Goal: Transaction & Acquisition: Purchase product/service

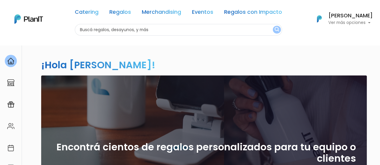
click at [176, 31] on input "text" at bounding box center [178, 30] width 207 height 12
type input "muffins ame"
click at [272, 26] on button "submit" at bounding box center [276, 30] width 8 height 8
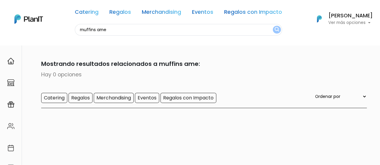
click at [135, 29] on input "muffins ame" at bounding box center [178, 30] width 207 height 12
type input "muffins"
click at [272, 26] on button "submit" at bounding box center [276, 30] width 8 height 8
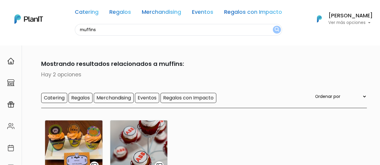
click at [116, 31] on input "muffins" at bounding box center [178, 30] width 207 height 12
type input "m"
type input "AME"
click at [272, 26] on button "submit" at bounding box center [276, 30] width 8 height 8
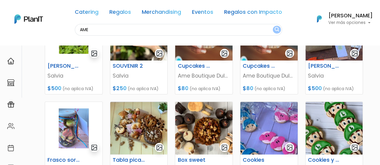
scroll to position [113, 0]
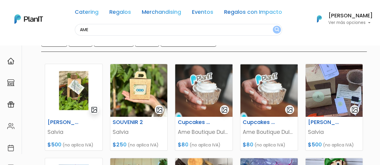
scroll to position [56, 0]
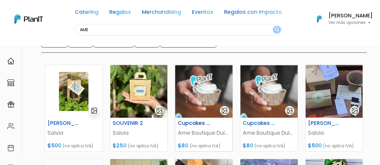
click at [213, 97] on img at bounding box center [203, 91] width 57 height 53
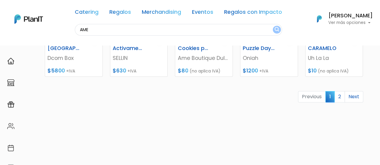
scroll to position [322, 0]
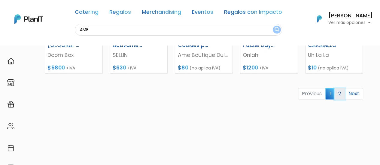
click at [339, 92] on link "2" at bounding box center [339, 93] width 11 height 11
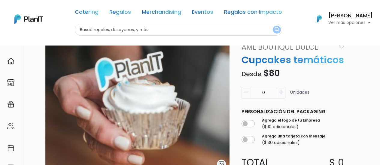
scroll to position [17, 0]
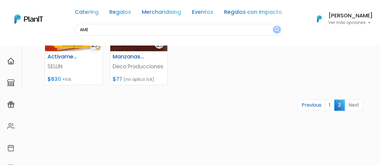
scroll to position [133, 0]
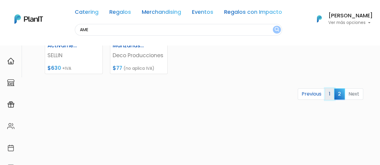
click at [333, 93] on link "1" at bounding box center [329, 94] width 9 height 11
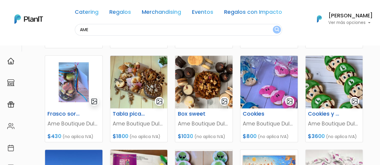
scroll to position [160, 0]
